Goal: Communication & Community: Connect with others

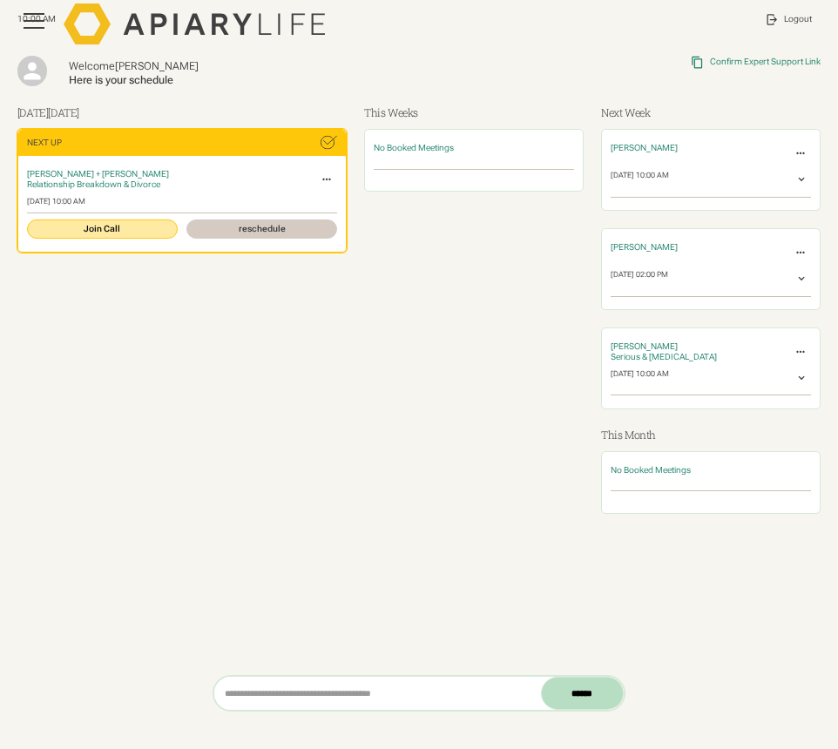
click at [132, 233] on link "Join Call" at bounding box center [102, 229] width 151 height 19
